Goal: Transaction & Acquisition: Purchase product/service

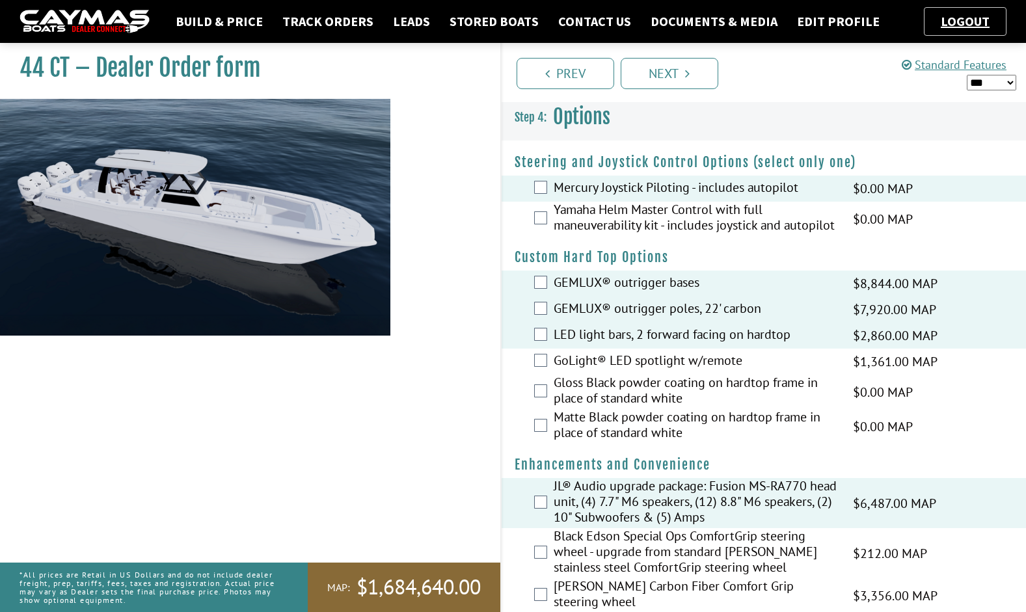
scroll to position [2027, 0]
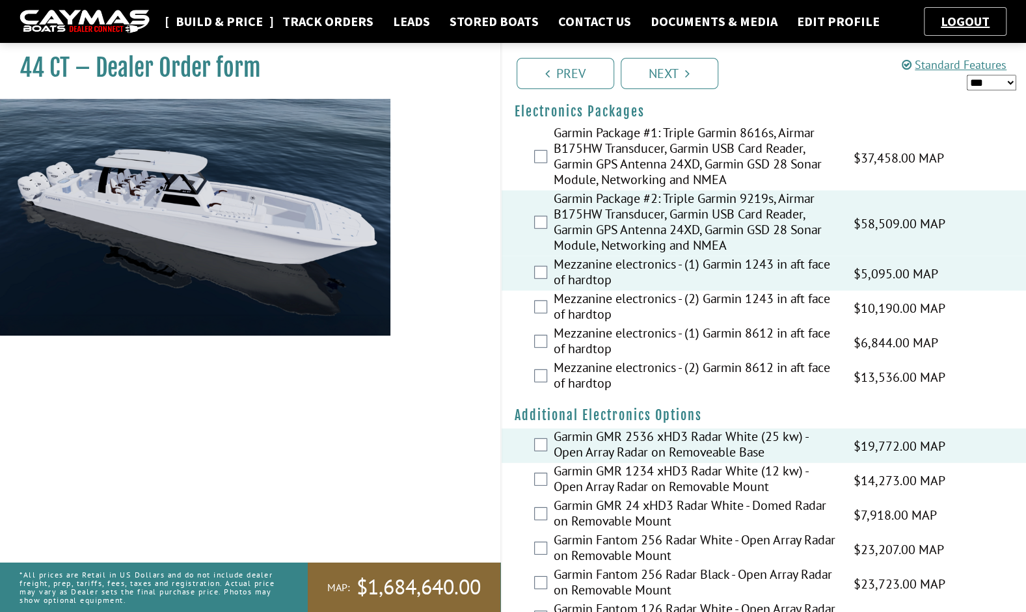
click at [209, 18] on link "Build & Price" at bounding box center [219, 21] width 100 height 17
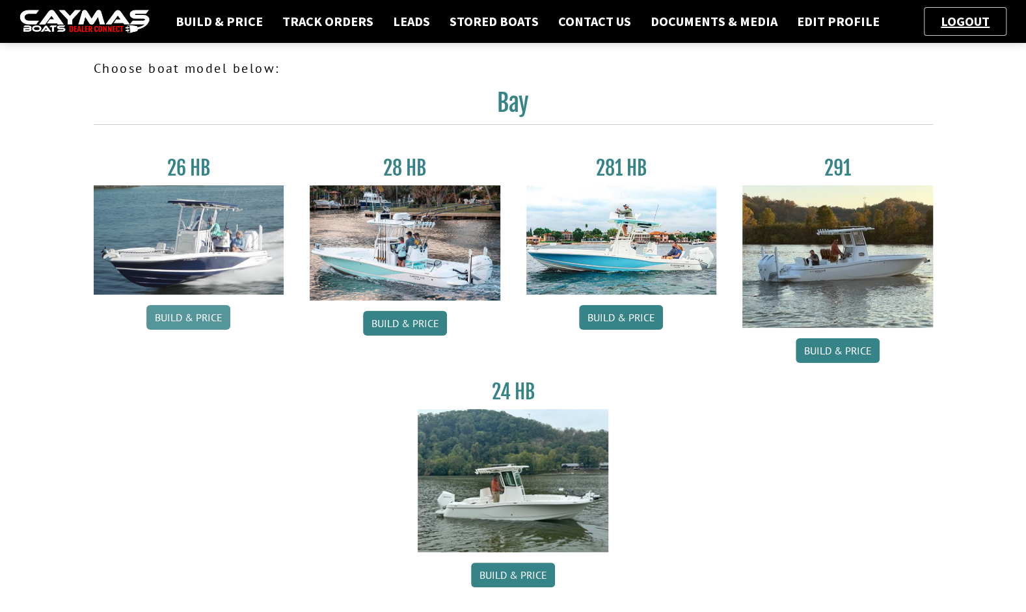
click at [176, 322] on link "Build & Price" at bounding box center [188, 317] width 84 height 25
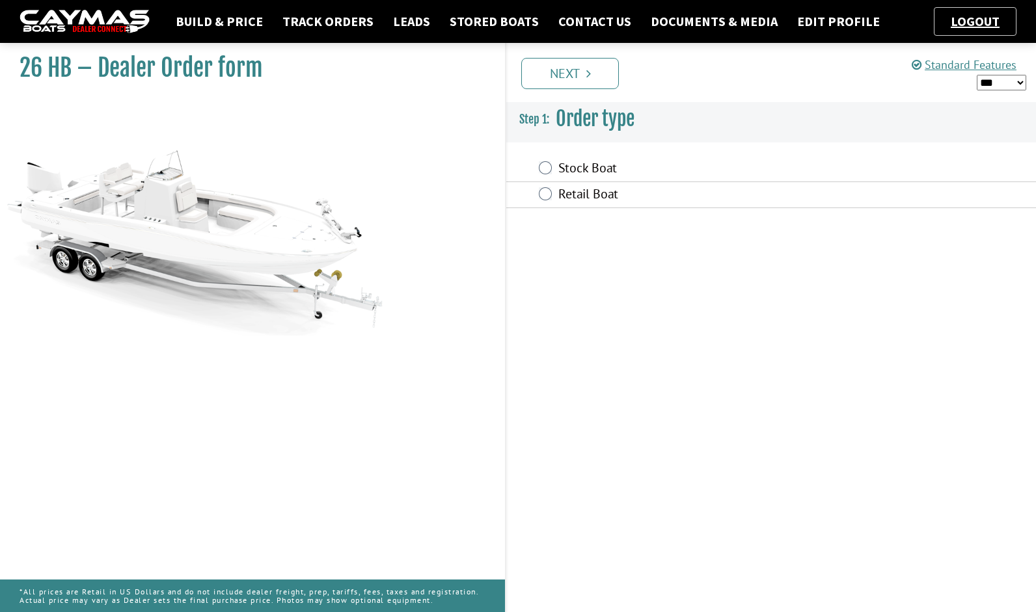
click at [598, 207] on div "Retail Boat" at bounding box center [771, 195] width 530 height 26
click at [590, 187] on label "Retail Boat" at bounding box center [701, 195] width 286 height 19
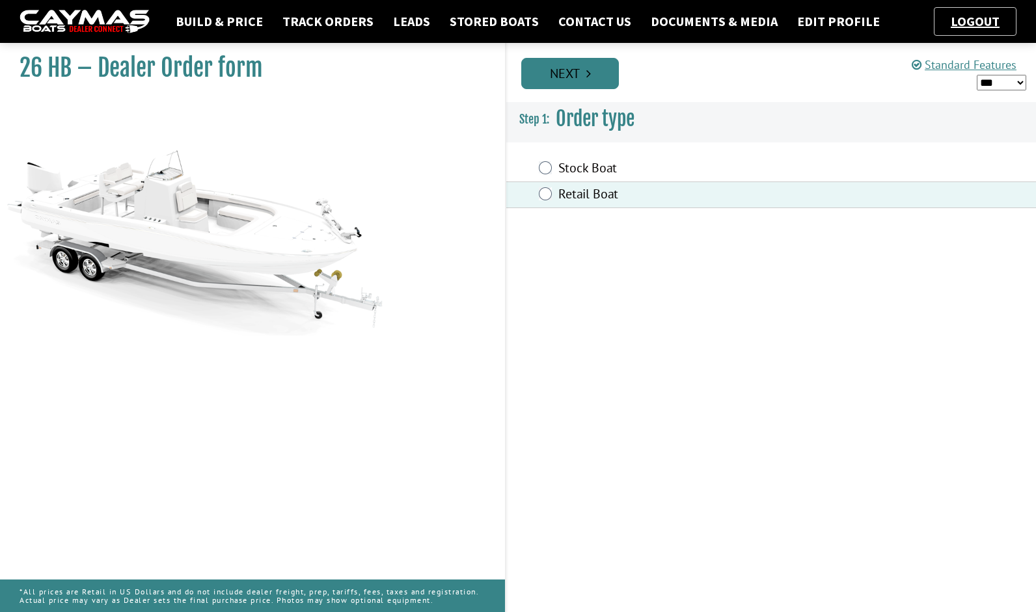
click at [599, 66] on link "Next" at bounding box center [570, 73] width 98 height 31
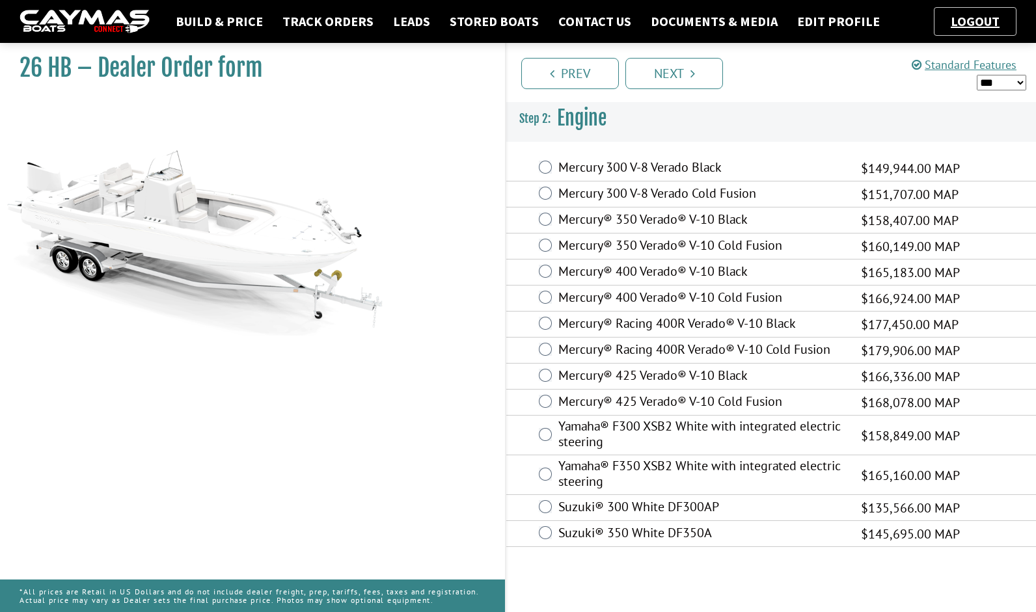
click at [650, 290] on label "Mercury® 400 Verado® V-10 Cold Fusion" at bounding box center [701, 299] width 286 height 19
drag, startPoint x: 650, startPoint y: 288, endPoint x: 617, endPoint y: 298, distance: 34.0
click at [617, 298] on label "Mercury® 400 Verado® V-10 Cold Fusion" at bounding box center [701, 299] width 286 height 19
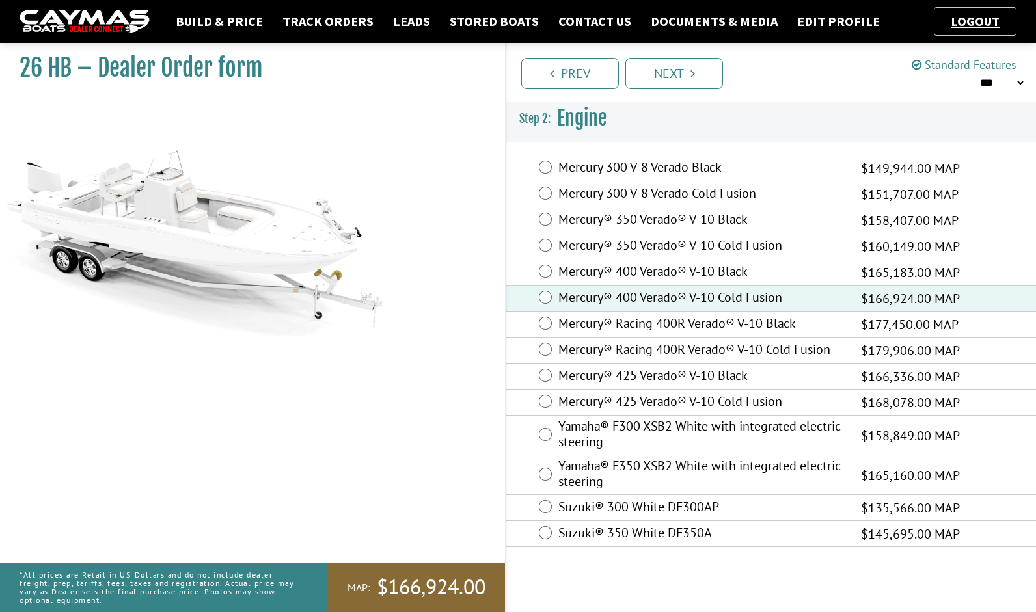
click at [687, 408] on label "Mercury® 425 Verado® V-10 Cold Fusion" at bounding box center [701, 403] width 286 height 19
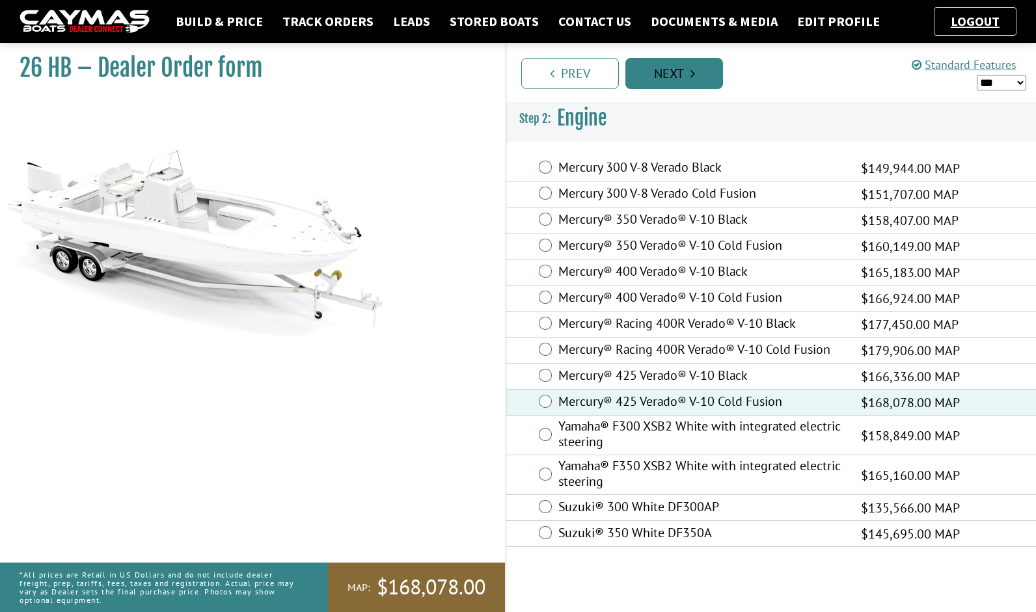
click at [691, 77] on icon "Pagination" at bounding box center [693, 73] width 5 height 13
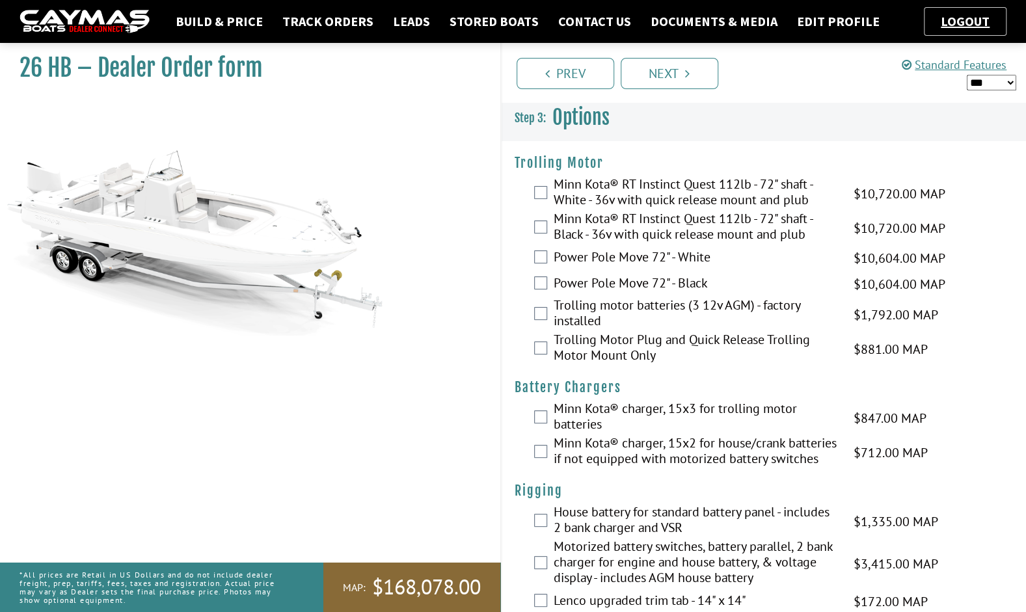
click at [643, 177] on label "Minn Kota® RT Instinct Quest 112lb - 72" shaft - White - 36v with quick release…" at bounding box center [696, 193] width 284 height 34
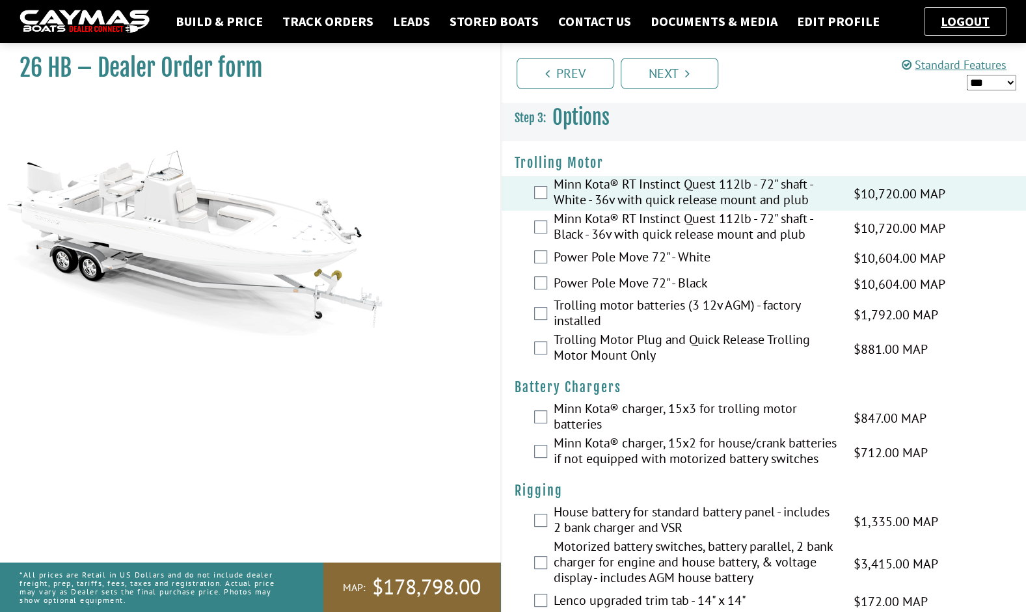
click at [625, 316] on label "Trolling motor batteries (3 12v AGM) - factory installed" at bounding box center [696, 314] width 284 height 34
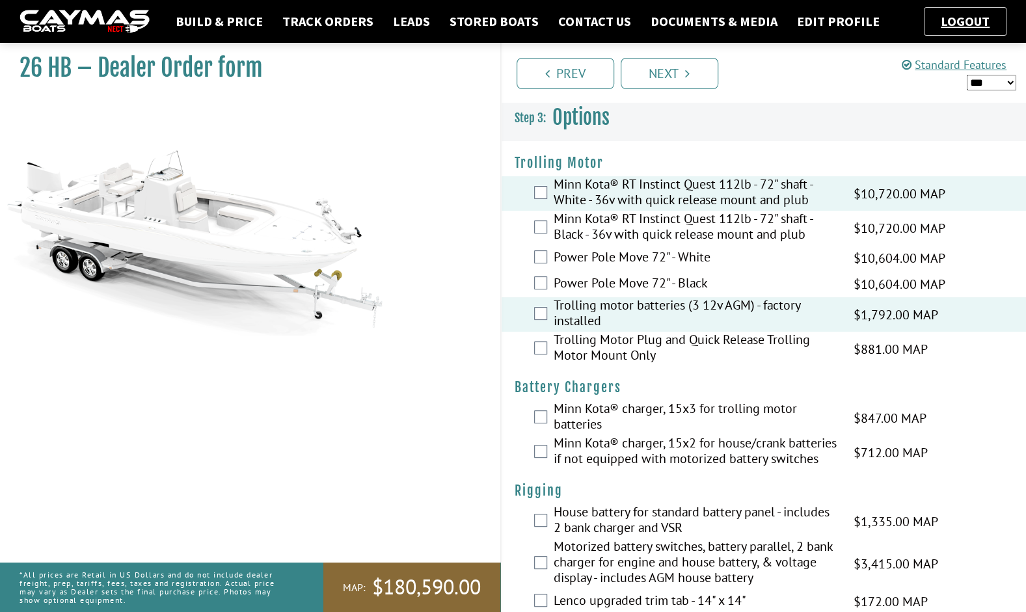
click at [627, 349] on label "Trolling Motor Plug and Quick Release Trolling Motor Mount Only" at bounding box center [696, 349] width 284 height 34
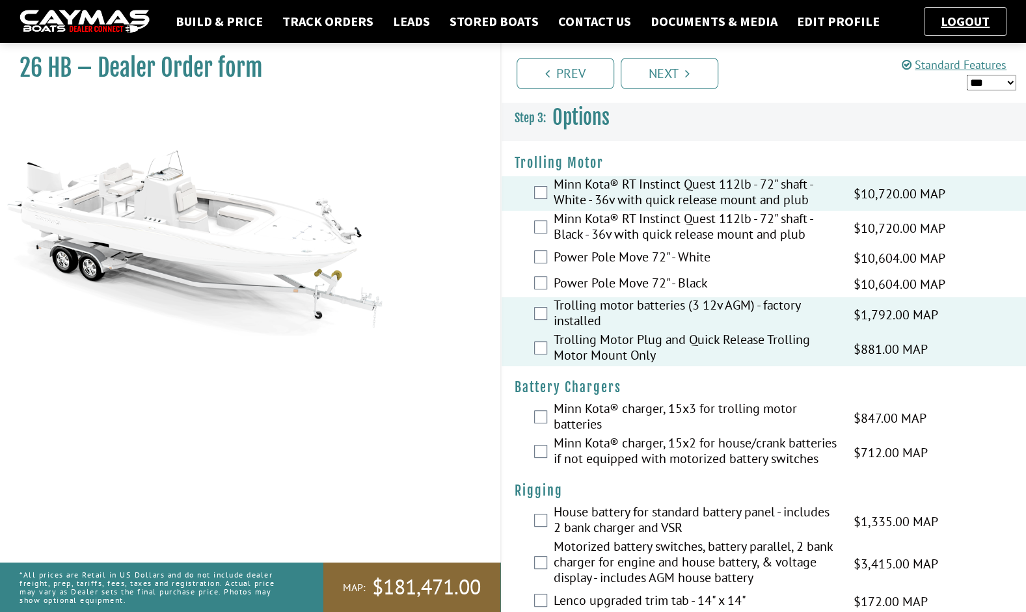
click at [665, 413] on label "Minn Kota® charger, 15x3 for trolling motor batteries" at bounding box center [696, 418] width 284 height 34
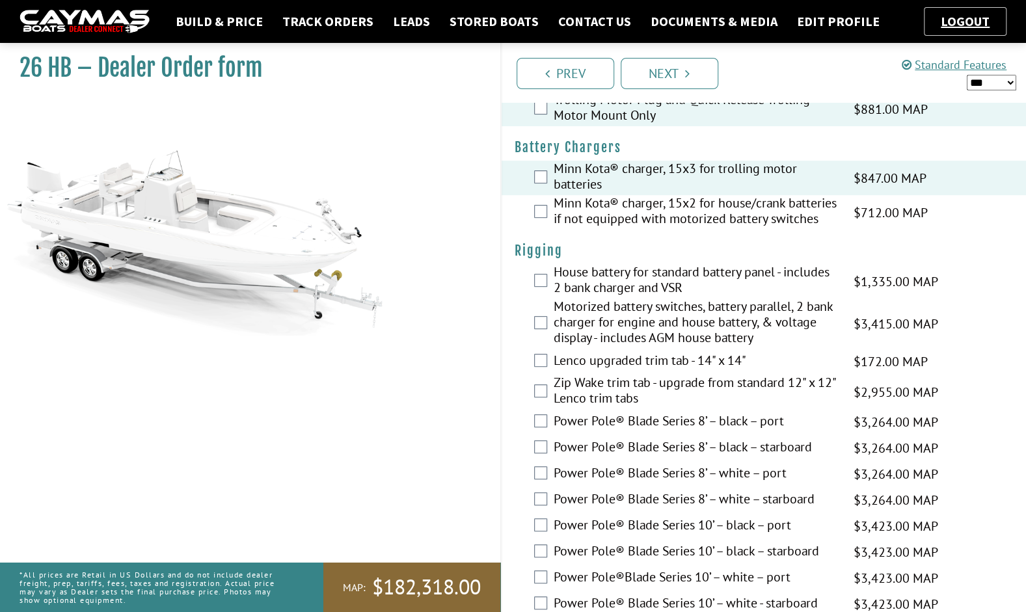
scroll to position [242, 0]
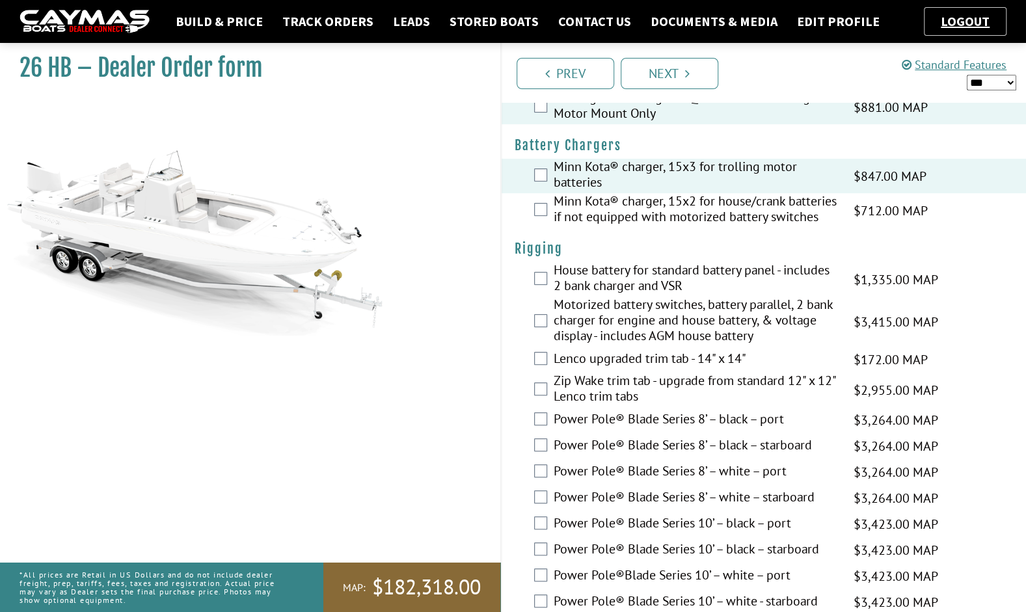
click at [637, 339] on label "Motorized battery switches, battery parallel, 2 bank charger for engine and hou…" at bounding box center [696, 322] width 284 height 50
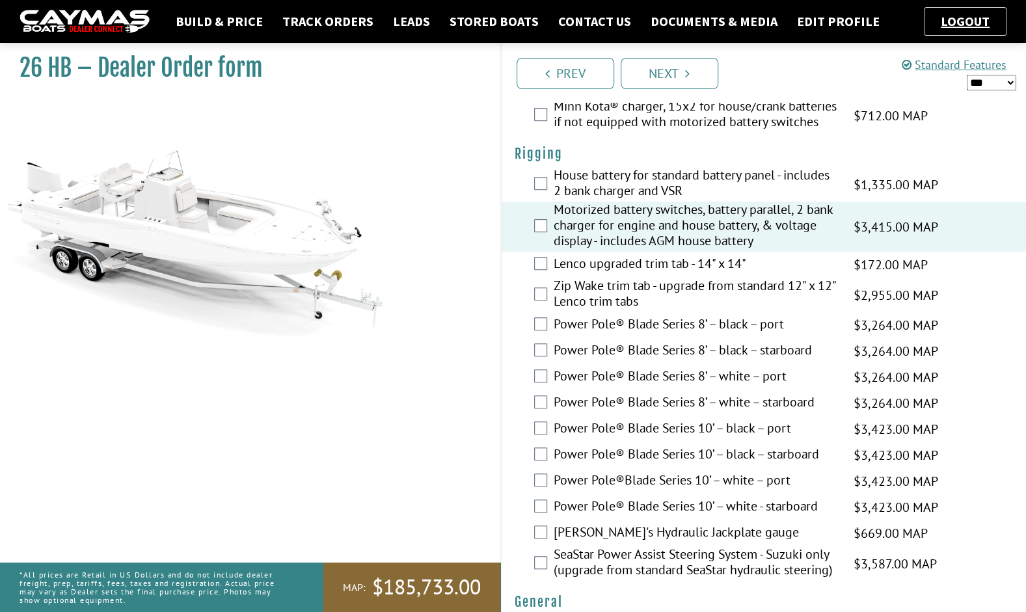
scroll to position [340, 0]
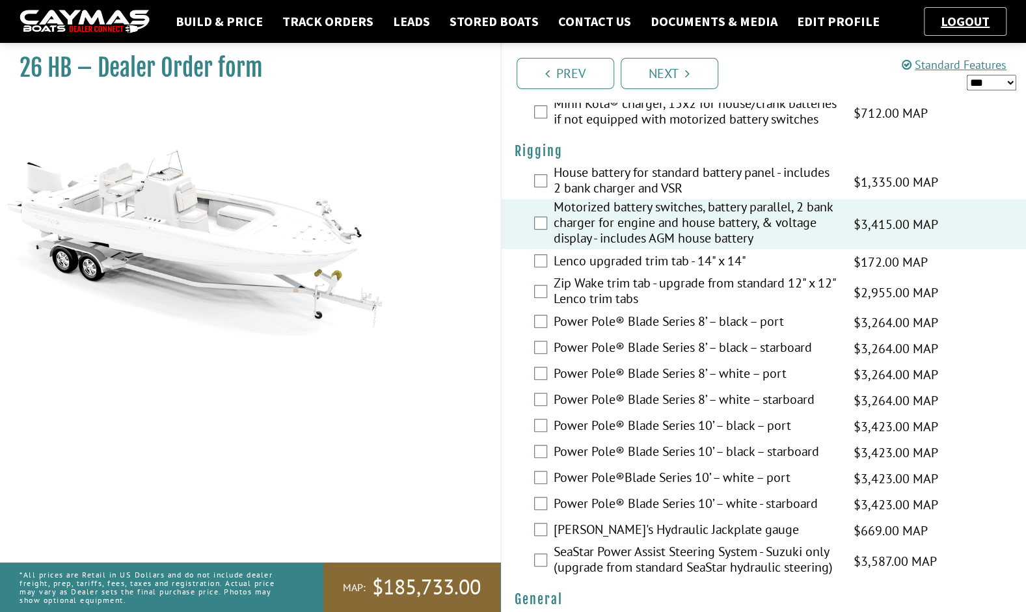
click at [723, 437] on label "Power Pole® Blade Series 10’ – black – port" at bounding box center [696, 427] width 284 height 19
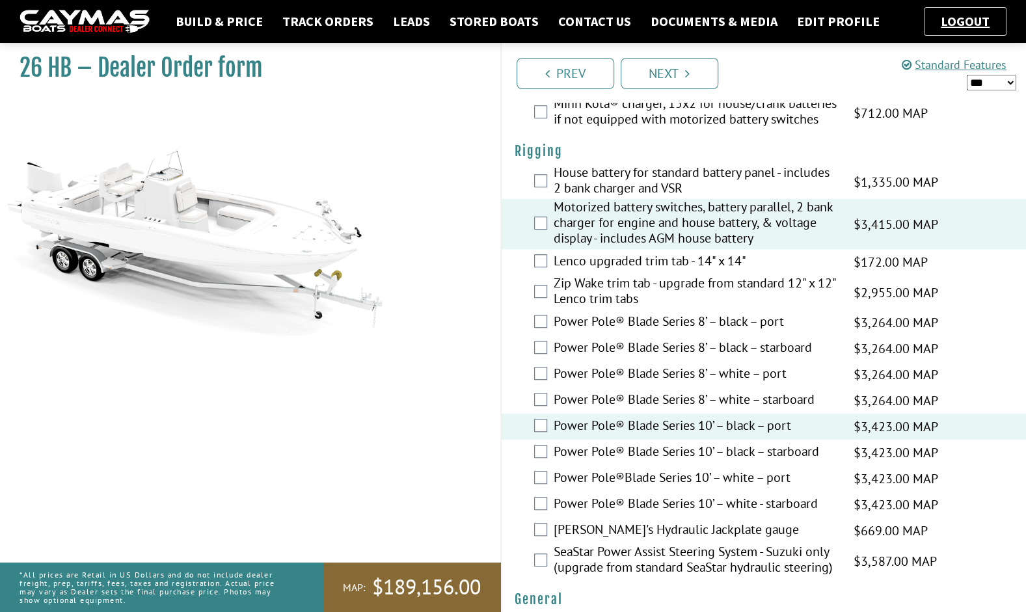
click at [717, 437] on label "Power Pole® Blade Series 10’ – black – port" at bounding box center [696, 427] width 284 height 19
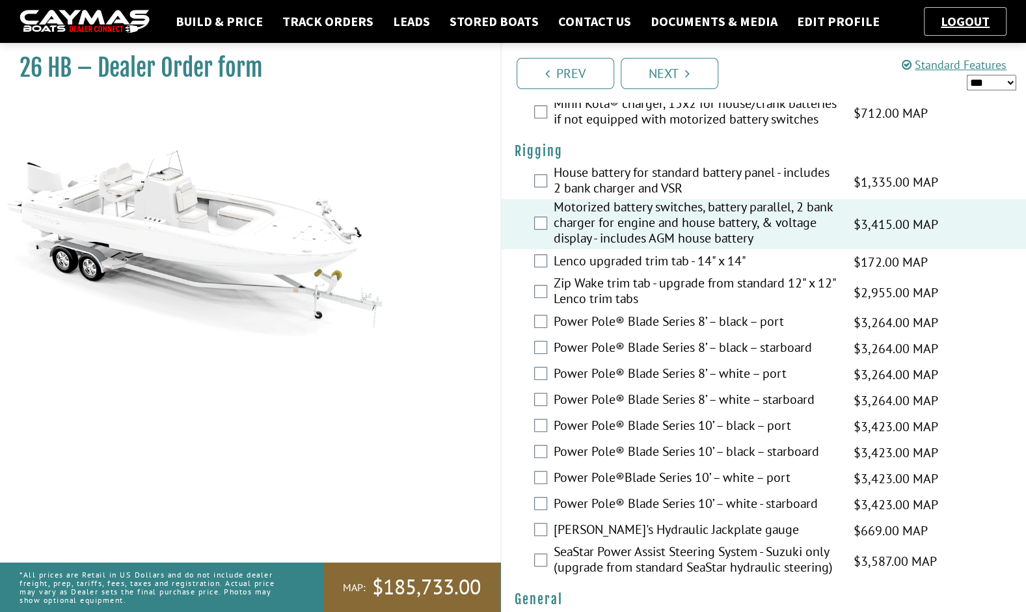
click at [714, 489] on label "Power Pole®Blade Series 10’ – white – port" at bounding box center [696, 479] width 284 height 19
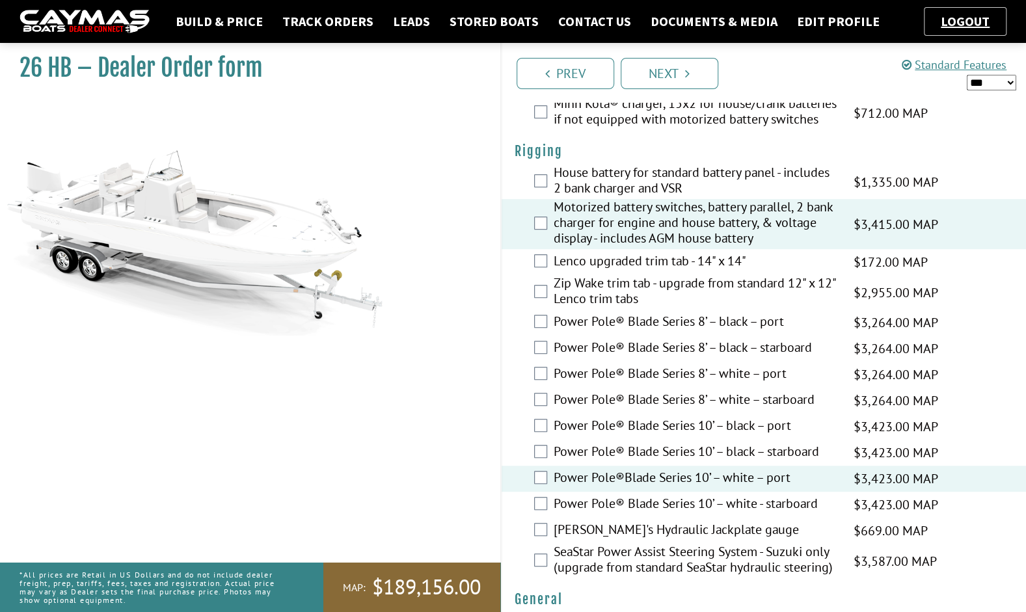
click at [711, 515] on label "Power Pole® Blade Series 10’ – white - starboard" at bounding box center [696, 505] width 284 height 19
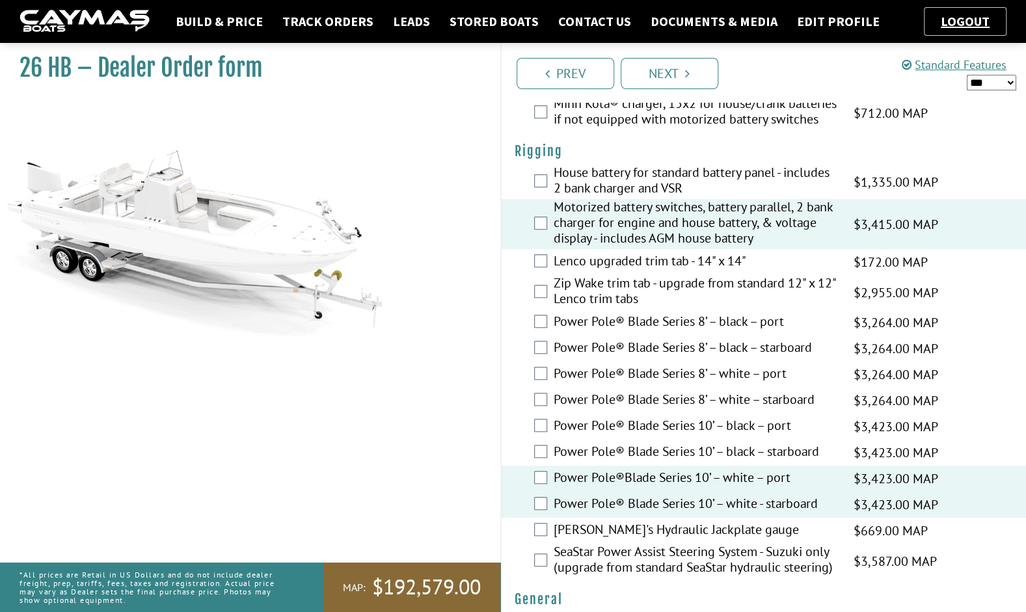
click at [692, 541] on label "Bob's Hydraulic Jackplate gauge" at bounding box center [696, 531] width 284 height 19
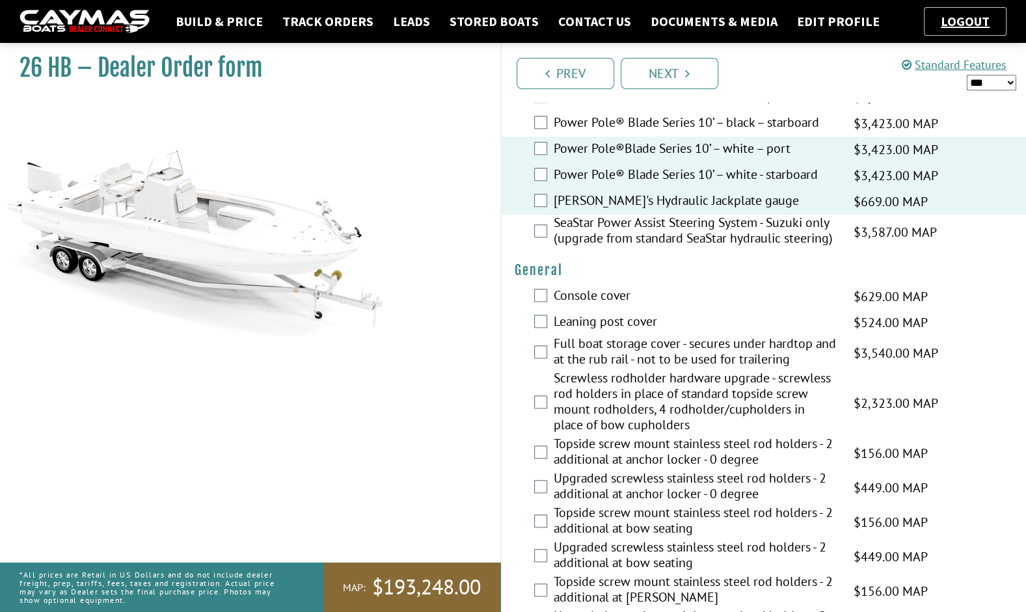
scroll to position [716, 0]
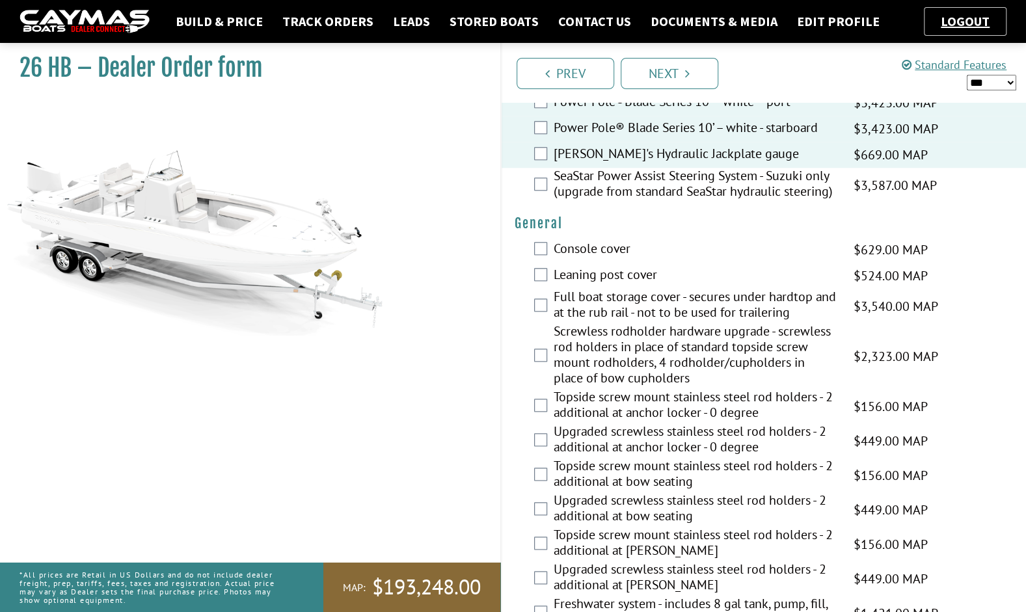
click at [623, 363] on label "Screwless rodholder hardware upgrade - screwless rod holders in place of standa…" at bounding box center [696, 356] width 284 height 66
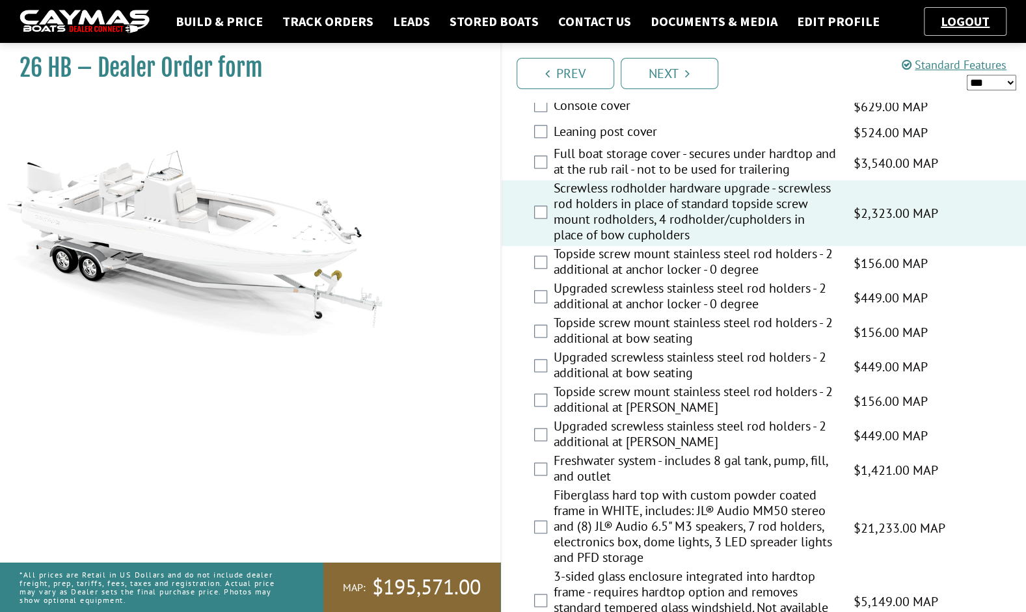
scroll to position [891, 0]
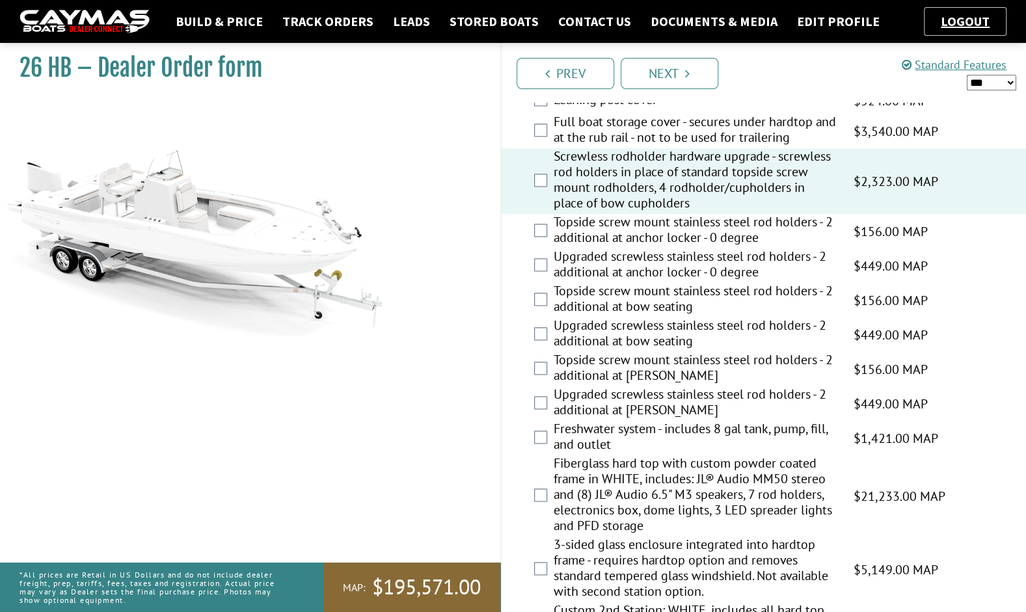
click at [645, 452] on label "Freshwater system - includes 8 gal tank, pump, fill, and outlet" at bounding box center [696, 438] width 284 height 34
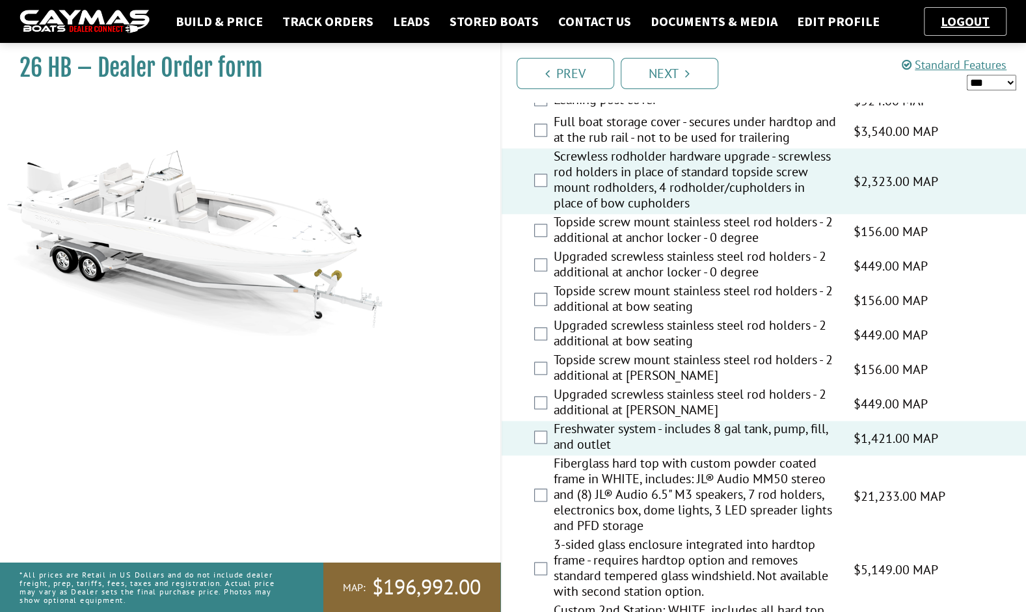
click at [635, 491] on label "Fiberglass hard top with custom powder coated frame in WHITE, includes: JL® Aud…" at bounding box center [696, 496] width 284 height 81
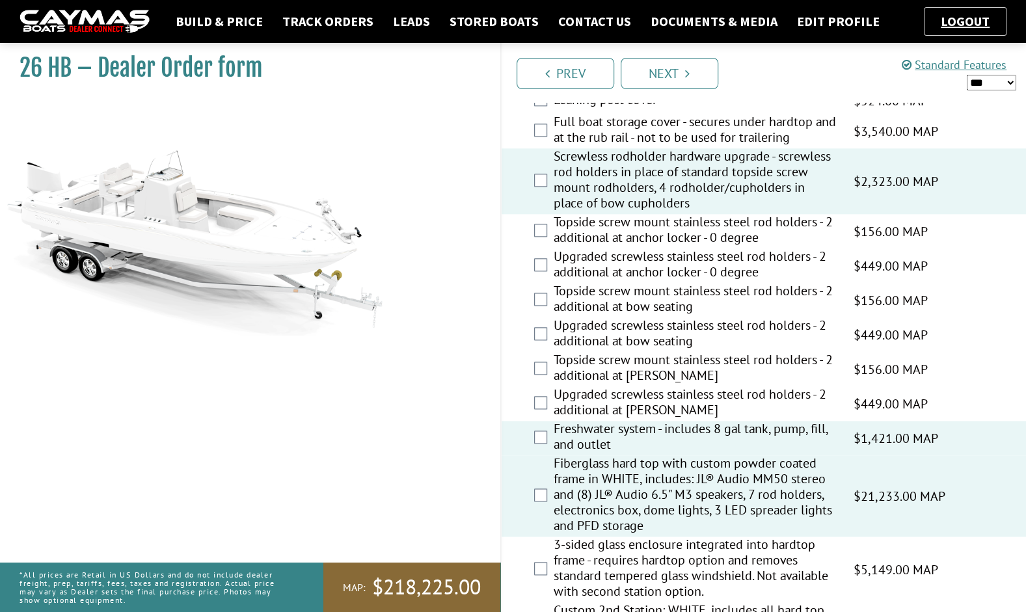
click at [655, 581] on label "3-sided glass enclosure integrated into hardtop frame - requires hardtop option…" at bounding box center [696, 570] width 284 height 66
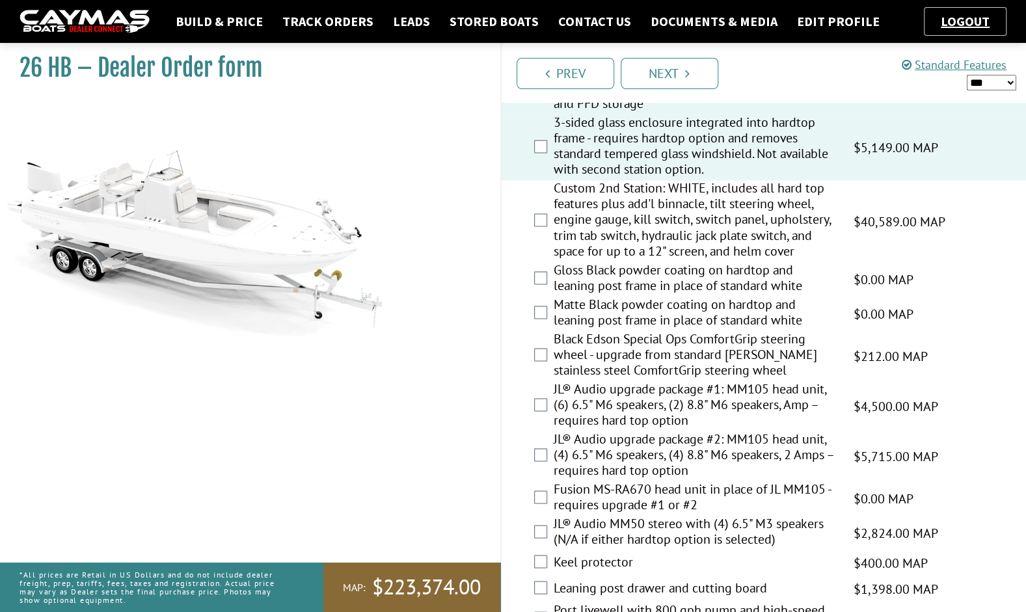
scroll to position [1348, 0]
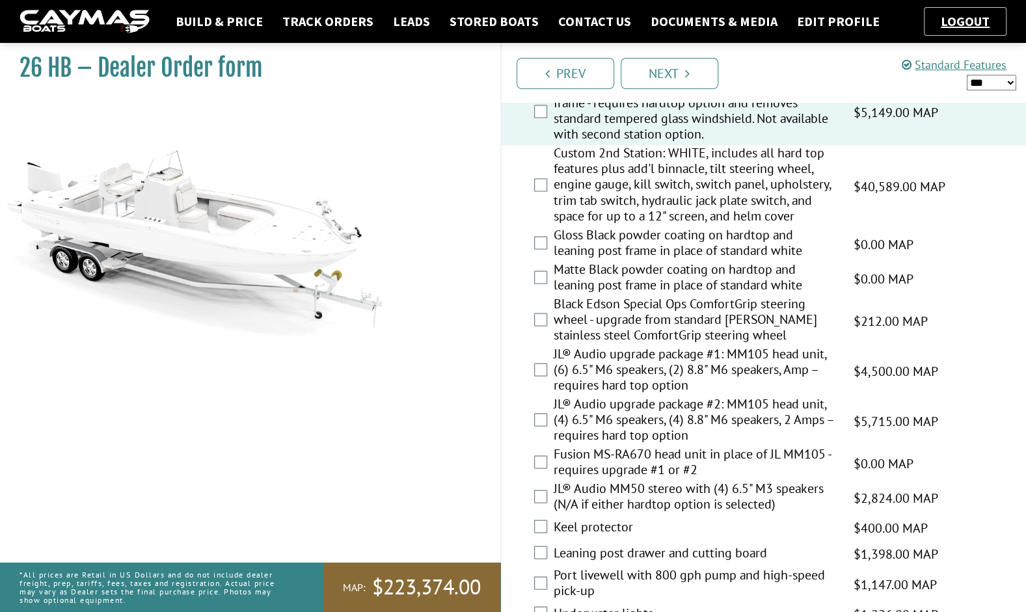
click at [709, 387] on label "JL® Audio upgrade package #1: MM105 head unit, (6) 6.5" M6 speakers, (2) 8.8" M…" at bounding box center [696, 371] width 284 height 50
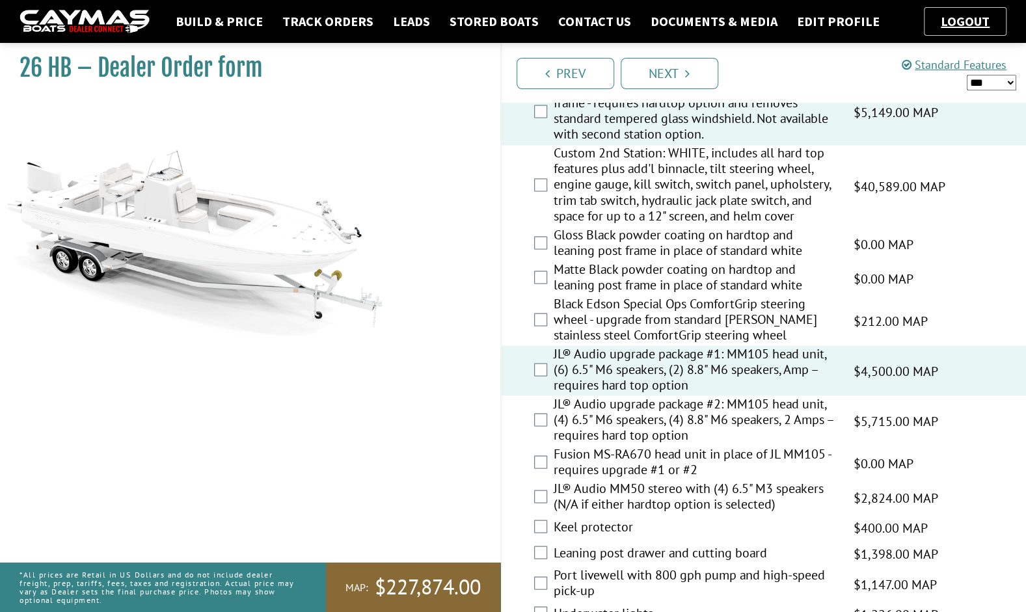
click at [681, 474] on label "Fusion MS-RA670 head unit in place of JL MM105 - requires upgrade #1 or #2" at bounding box center [696, 463] width 284 height 34
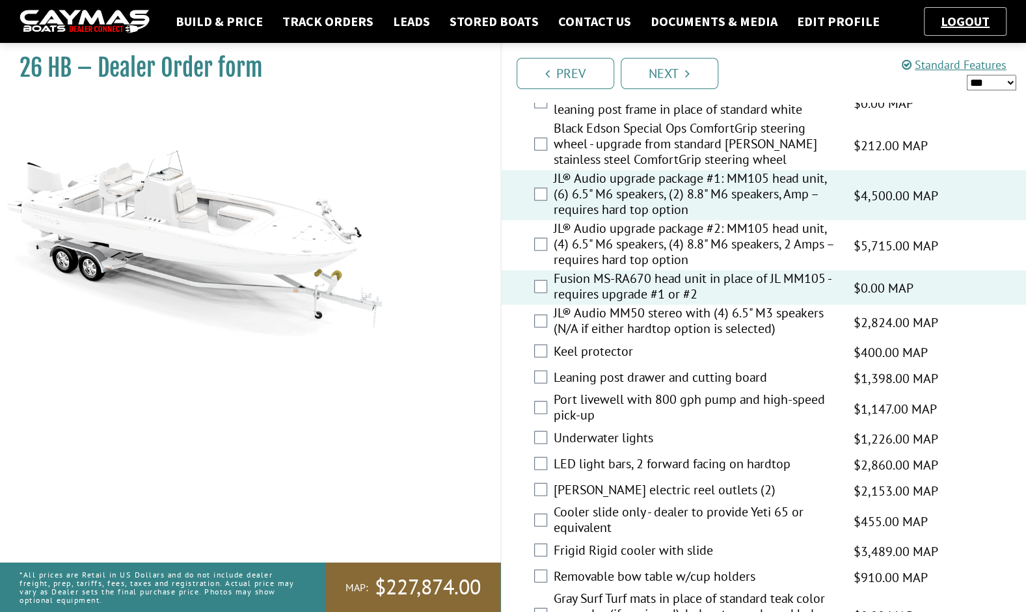
scroll to position [1542, 0]
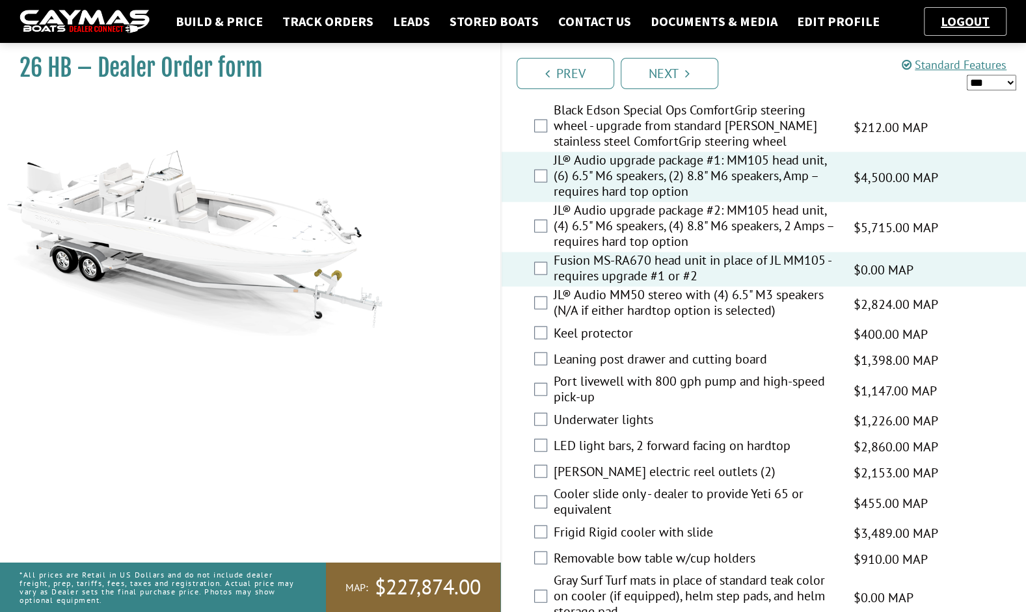
click at [725, 370] on label "Leaning post drawer and cutting board" at bounding box center [696, 360] width 284 height 19
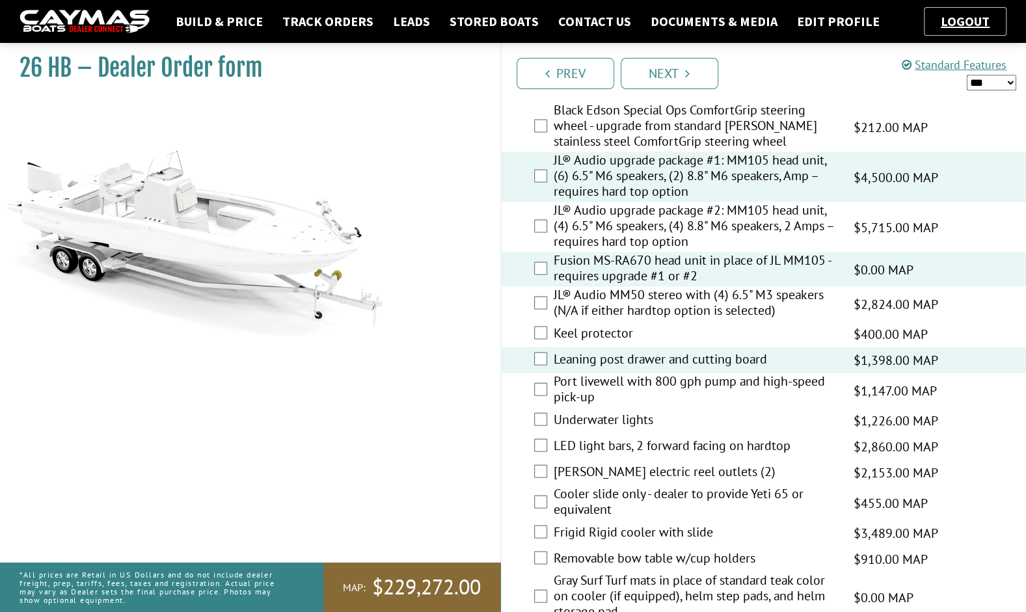
click at [731, 397] on label "Port livewell with 800 gph pump and high-speed pick-up" at bounding box center [696, 391] width 284 height 34
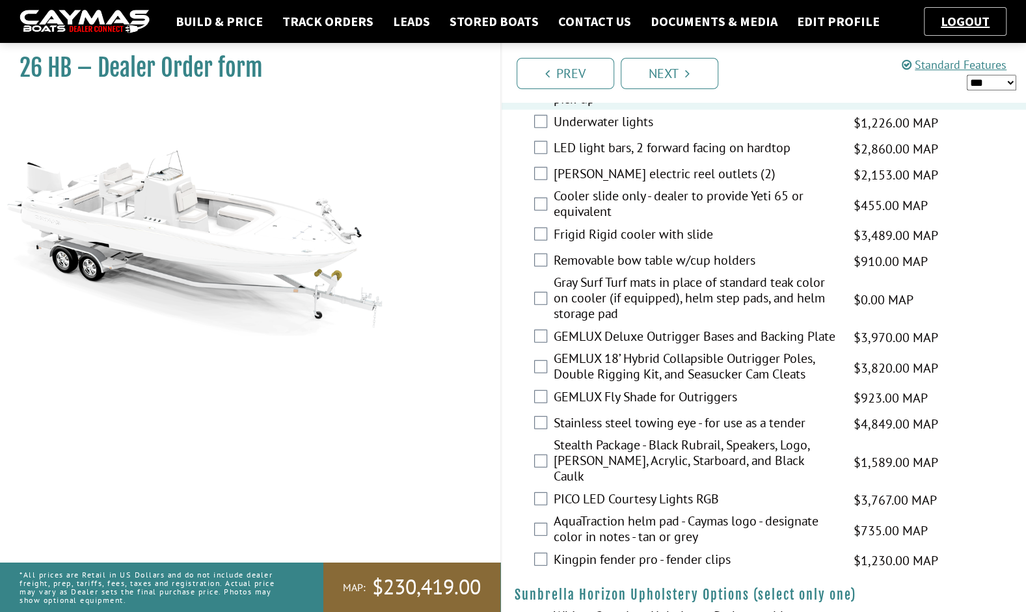
scroll to position [1841, 0]
click at [640, 132] on label "Underwater lights" at bounding box center [696, 122] width 284 height 19
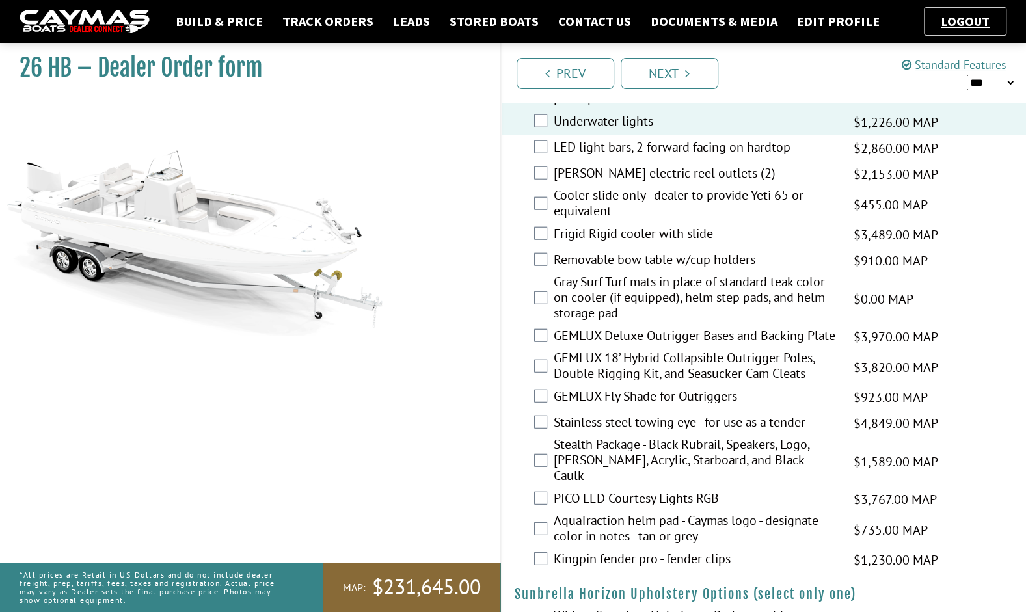
click at [651, 222] on label "Cooler slide only - dealer to provide Yeti 65 or equivalent" at bounding box center [696, 204] width 284 height 34
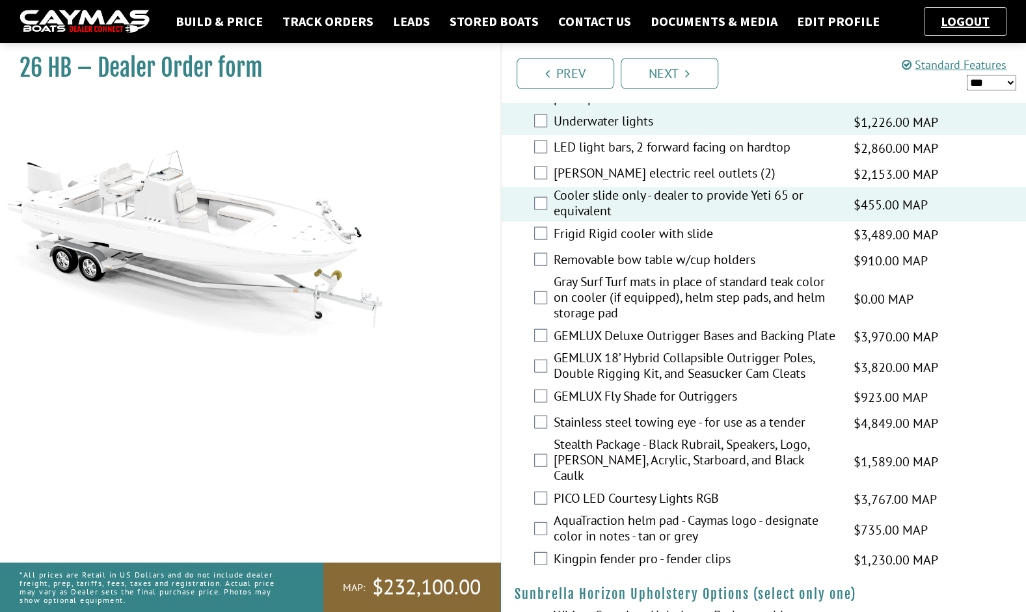
click at [646, 308] on label "Gray Surf Turf mats in place of standard teak color on cooler (if equipped), he…" at bounding box center [696, 299] width 284 height 50
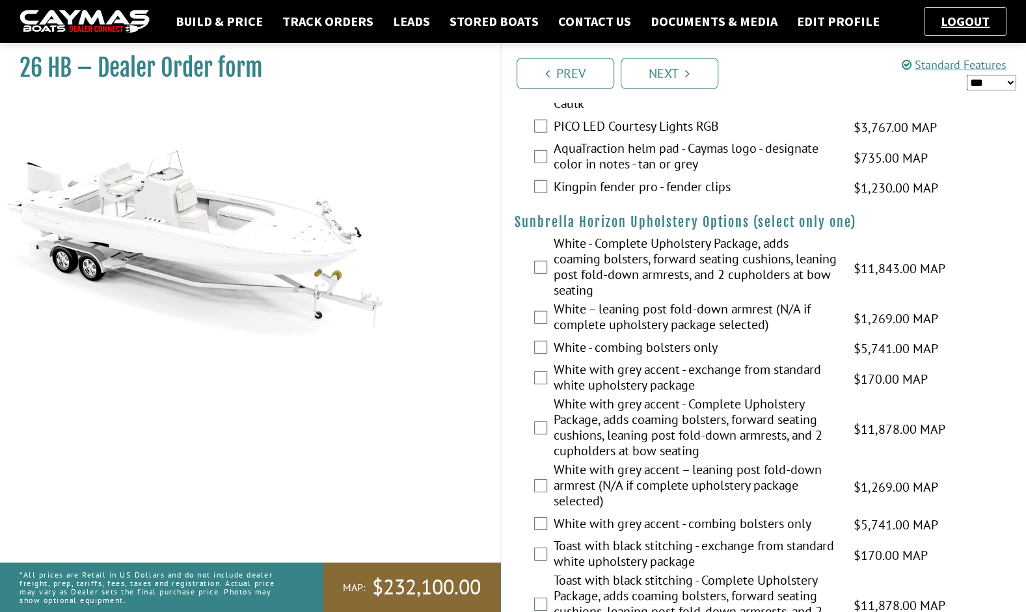
scroll to position [2245, 0]
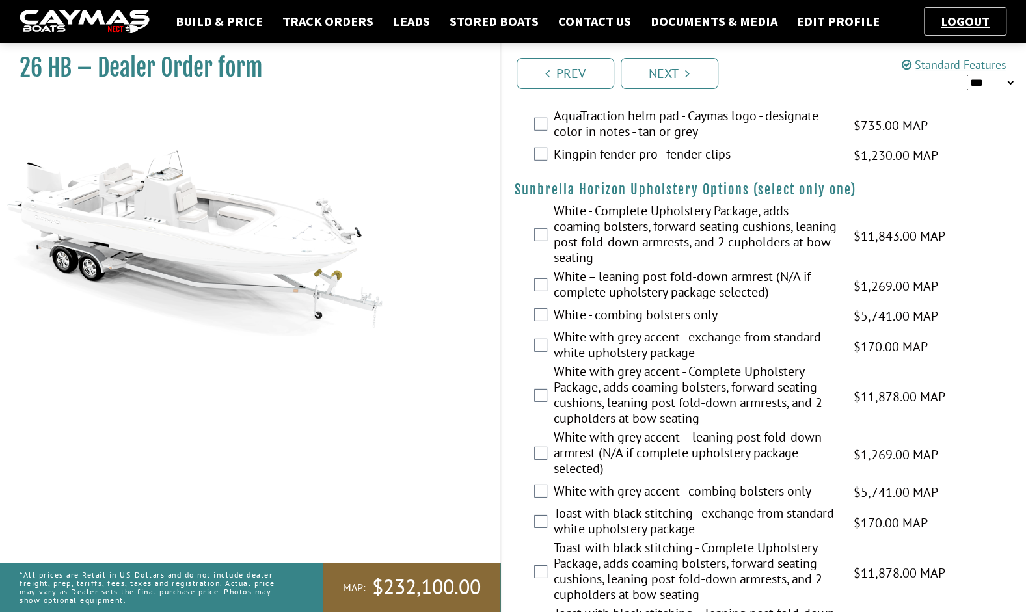
click at [653, 384] on label "White with grey accent - Complete Upholstery Package, adds coaming bolsters, fo…" at bounding box center [696, 397] width 284 height 66
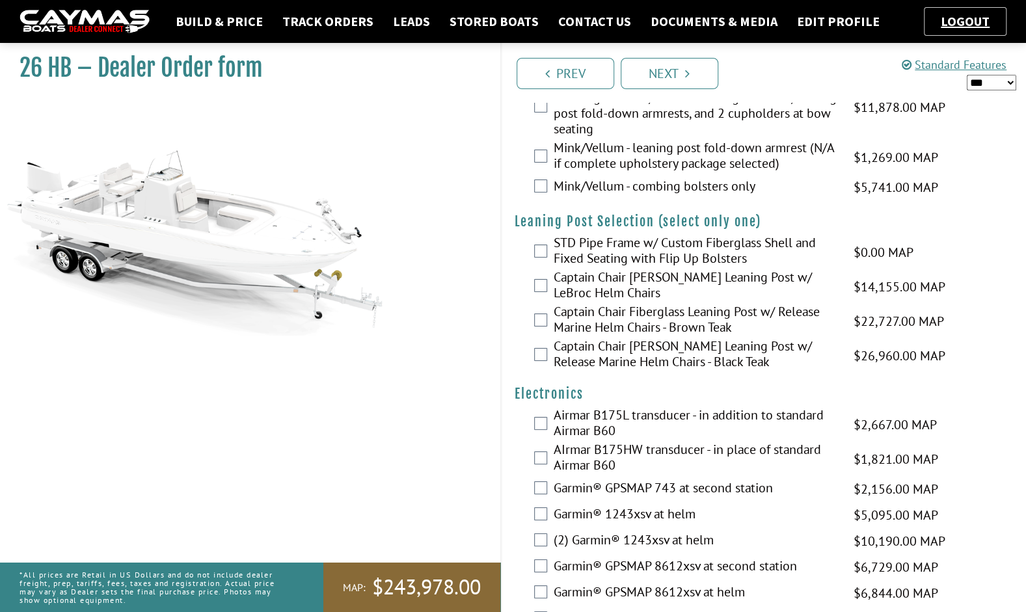
scroll to position [2901, 0]
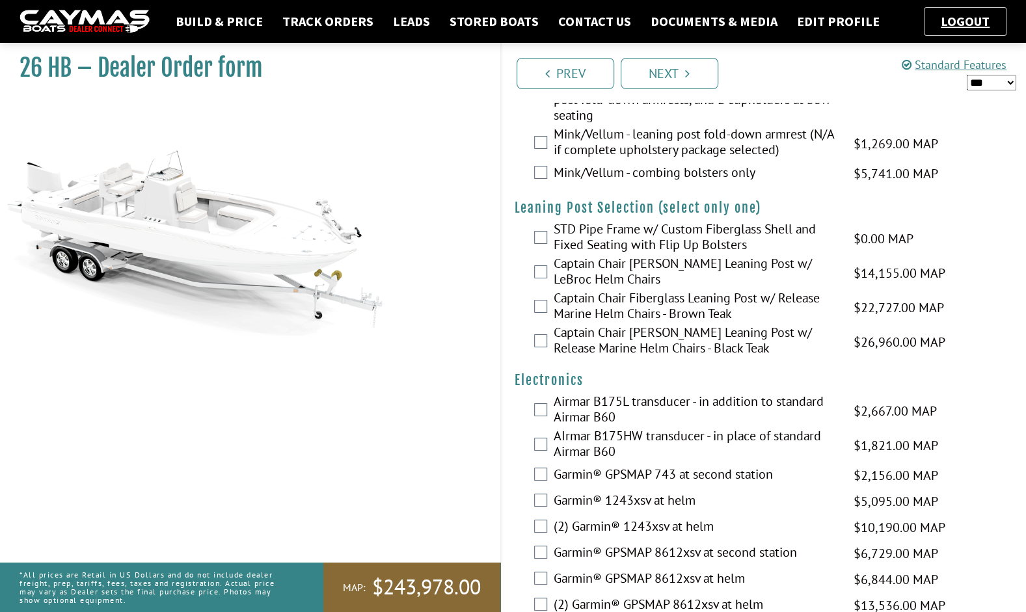
click at [599, 243] on label "STD Pipe Frame w/ Custom Fiberglass Shell and Fixed Seating with Flip Up Bolste…" at bounding box center [696, 238] width 284 height 34
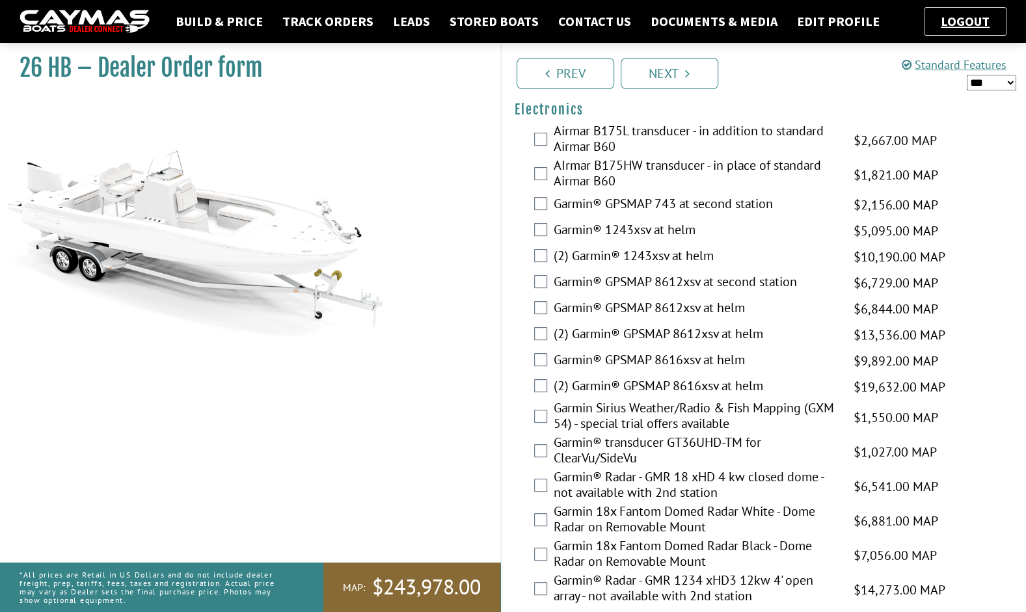
scroll to position [3138, 0]
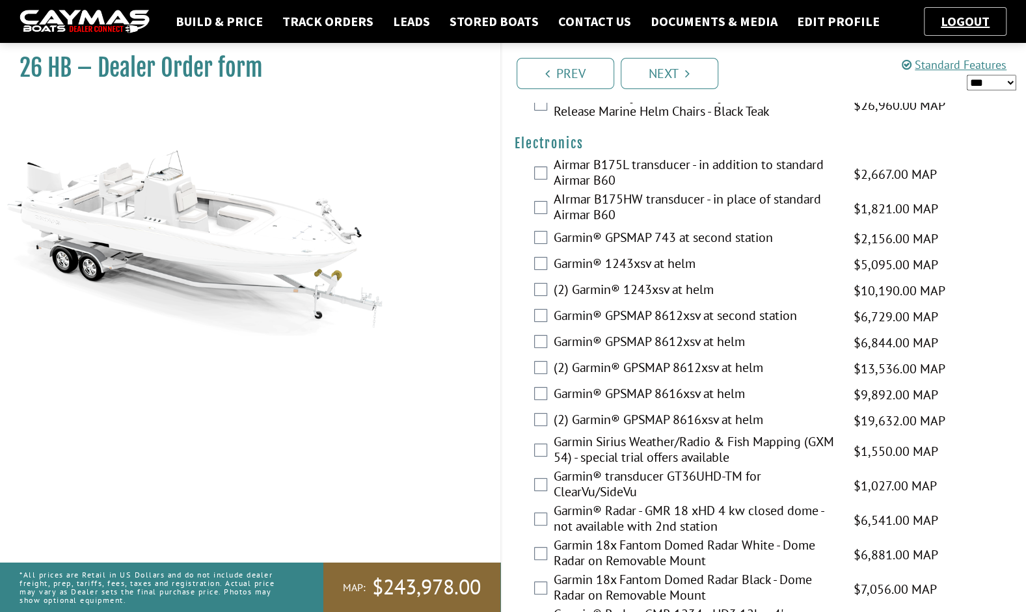
click at [702, 353] on label "Garmin® GPSMAP 8612xsv at helm" at bounding box center [696, 343] width 284 height 19
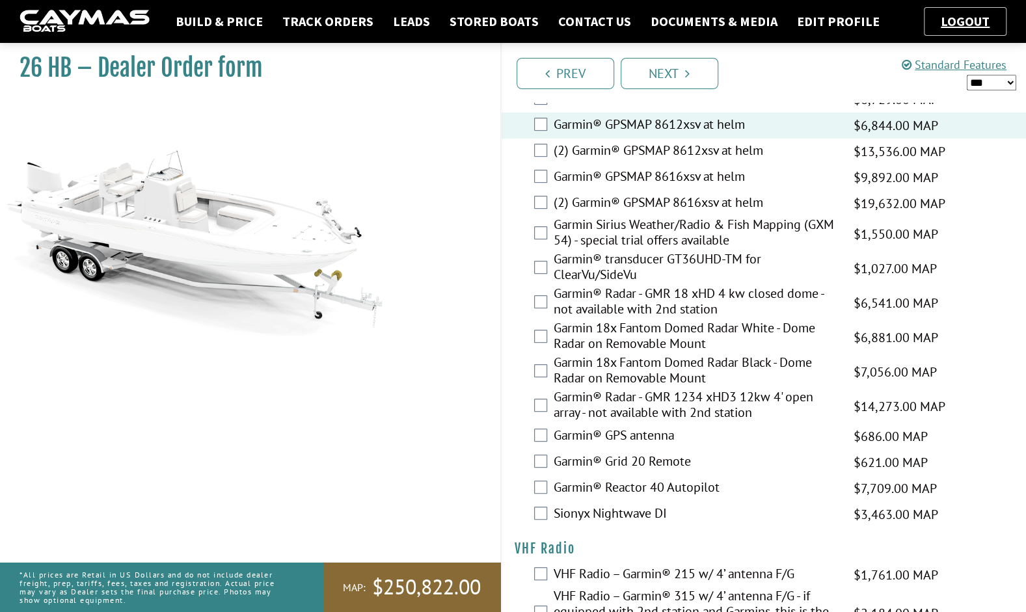
scroll to position [3332, 0]
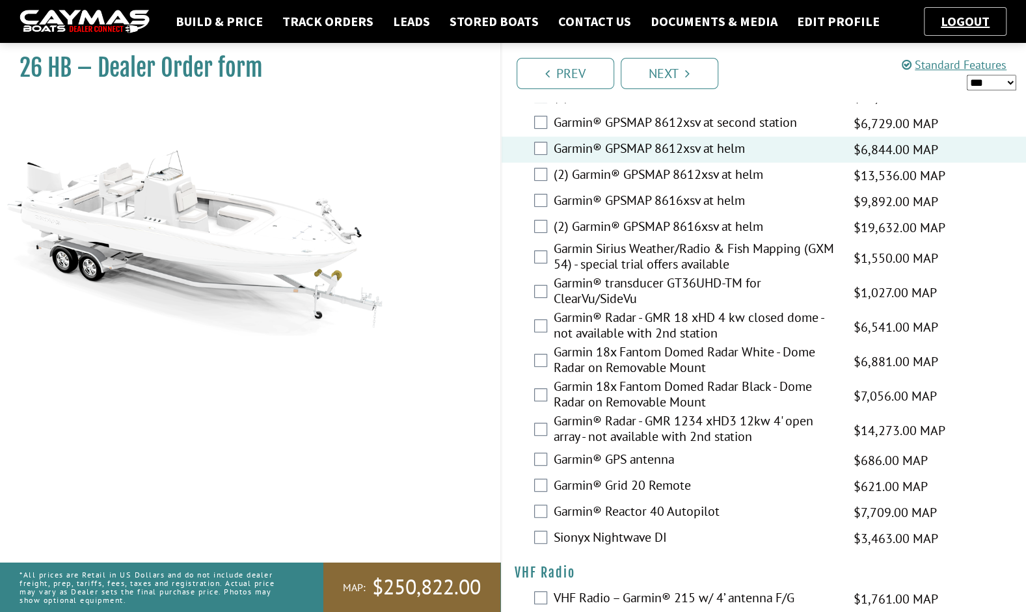
click at [686, 264] on label "Garmin Sirius Weather/Radio & Fish Mapping (GXM 54) - special trial offers avai…" at bounding box center [696, 258] width 284 height 34
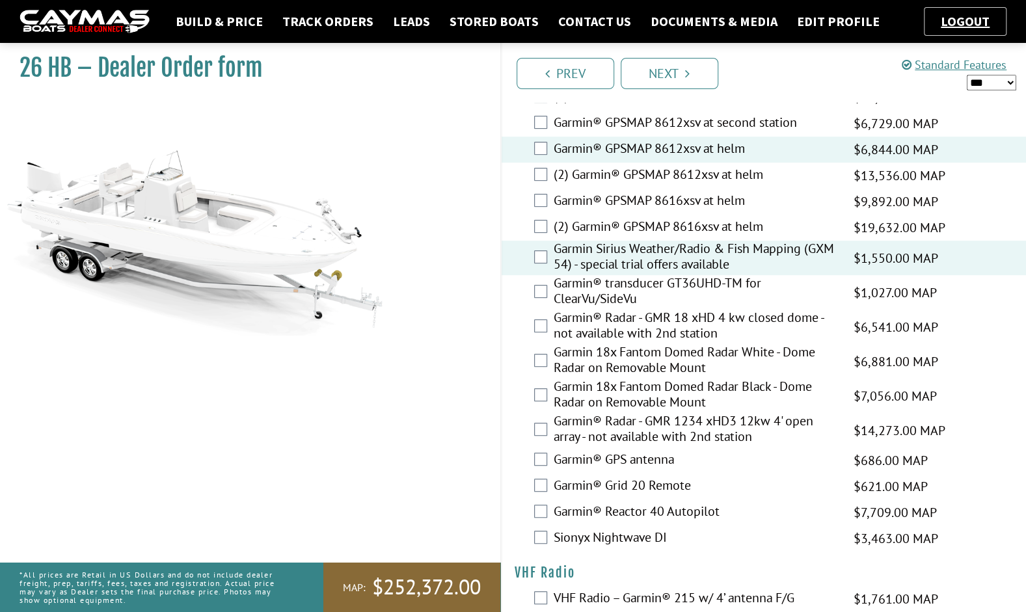
click at [652, 461] on label "Garmin® GPS antenna" at bounding box center [696, 461] width 284 height 19
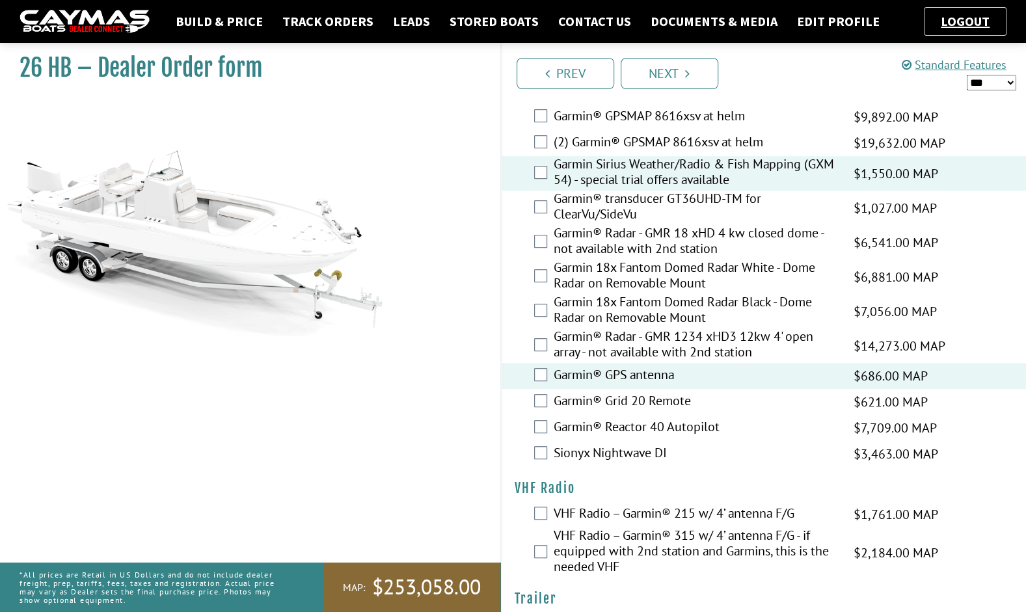
scroll to position [3432, 0]
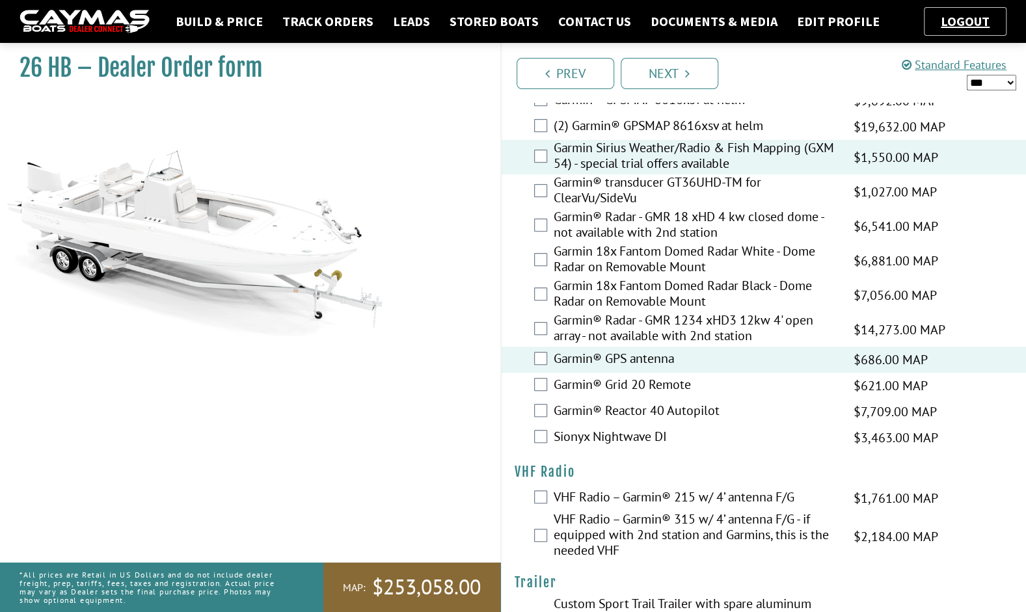
click at [705, 500] on label "VHF Radio – Garmin® 215 w/ 4’ antenna F/G" at bounding box center [696, 498] width 284 height 19
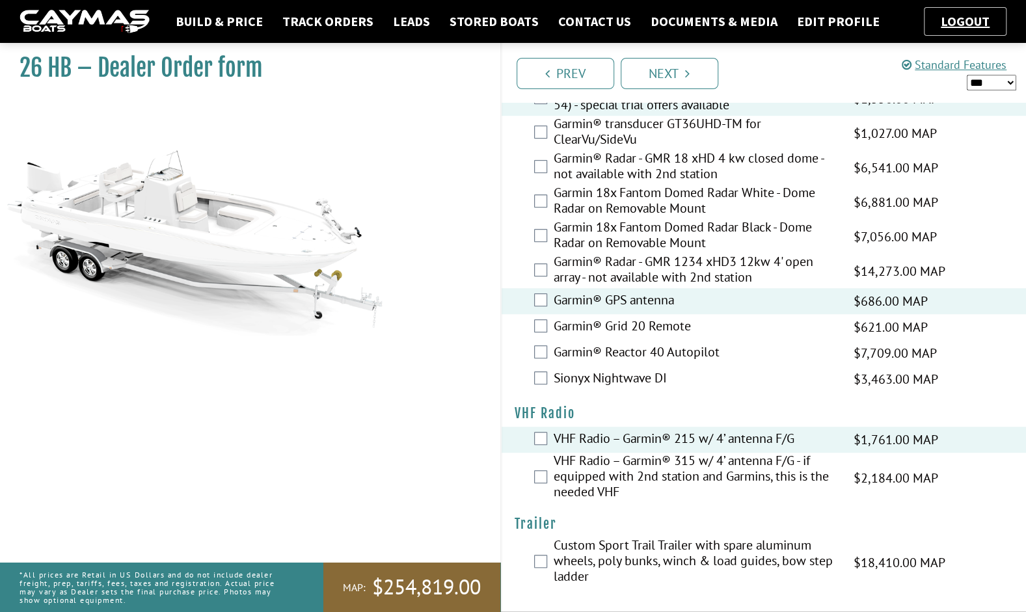
scroll to position [3498, 0]
click at [686, 538] on label "Custom Sport Trail Trailer with spare aluminum wheels, poly bunks, winch & load…" at bounding box center [696, 563] width 284 height 50
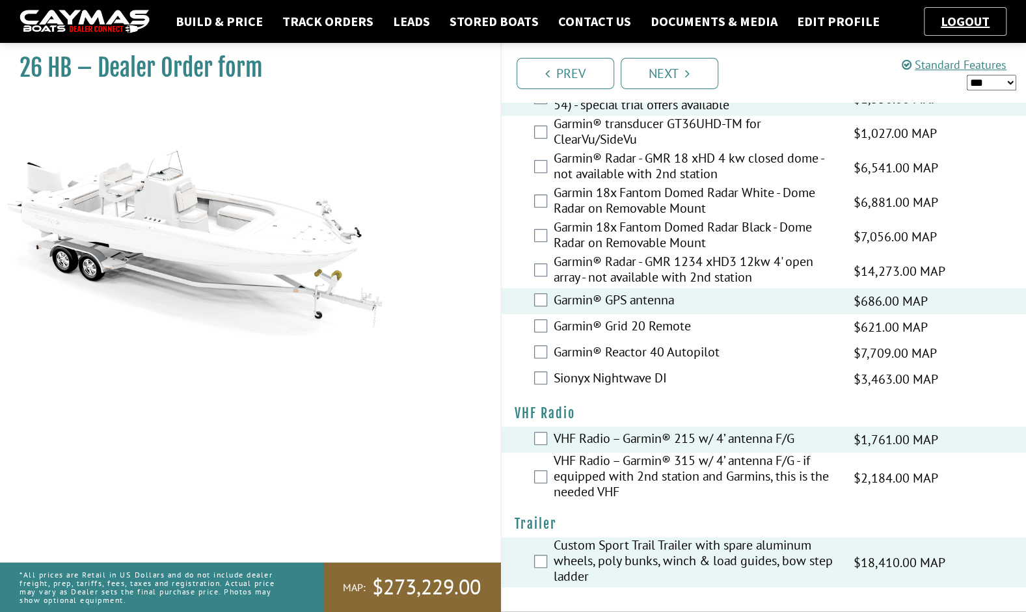
click at [980, 87] on select "*** ****** ******" at bounding box center [991, 83] width 49 height 16
click at [967, 75] on select "*** ****** ******" at bounding box center [991, 83] width 49 height 16
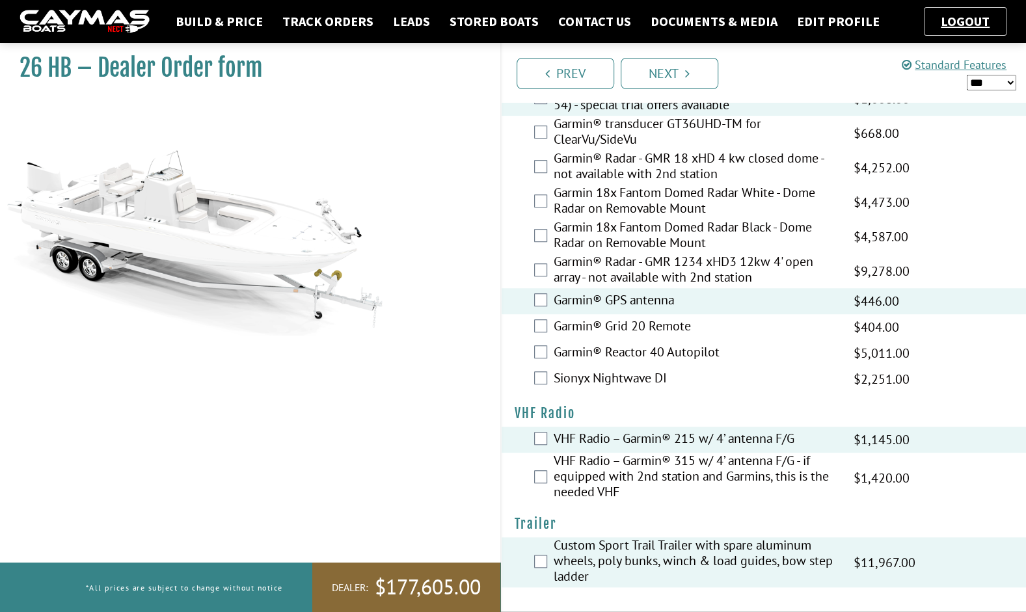
click at [984, 77] on select "*** ****** ******" at bounding box center [991, 83] width 49 height 16
select select "*"
click at [967, 75] on select "*** ****** ******" at bounding box center [991, 83] width 49 height 16
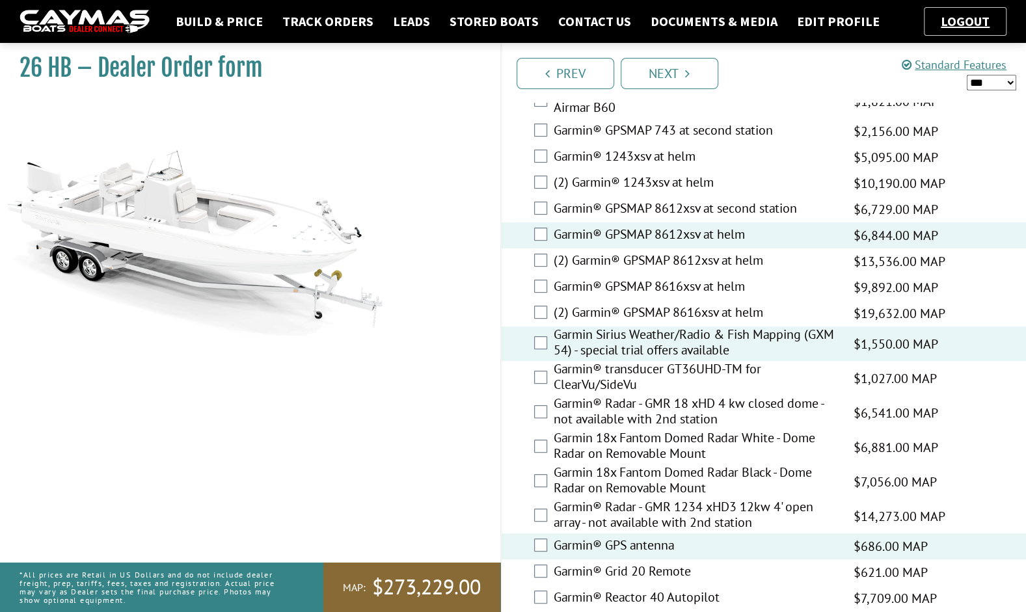
scroll to position [3240, 0]
